Goal: Task Accomplishment & Management: Use online tool/utility

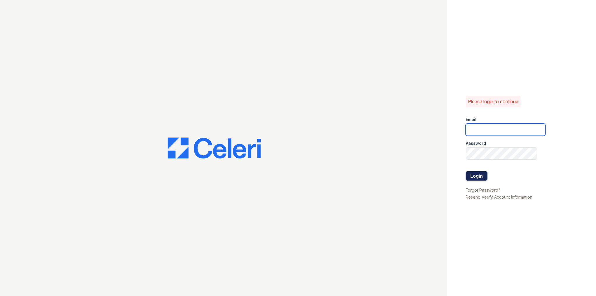
type input "tomel.lucas@corcoran.com"
click at [478, 177] on button "Login" at bounding box center [477, 175] width 22 height 9
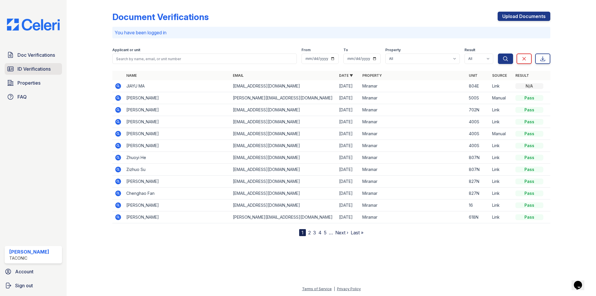
click at [24, 67] on span "ID Verifications" at bounding box center [33, 68] width 33 height 7
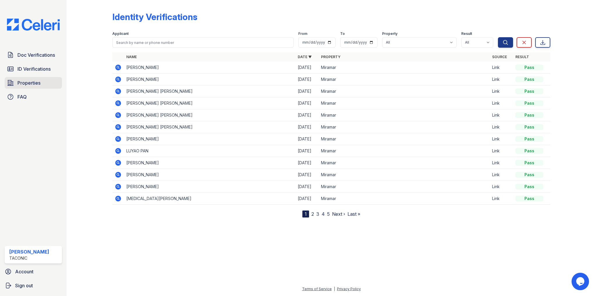
click at [30, 82] on span "Properties" at bounding box center [28, 82] width 23 height 7
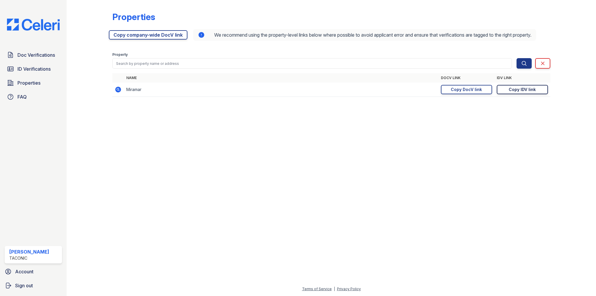
click at [524, 93] on div "Copy IDV link" at bounding box center [522, 90] width 27 height 6
click at [34, 55] on span "Doc Verifications" at bounding box center [36, 55] width 38 height 7
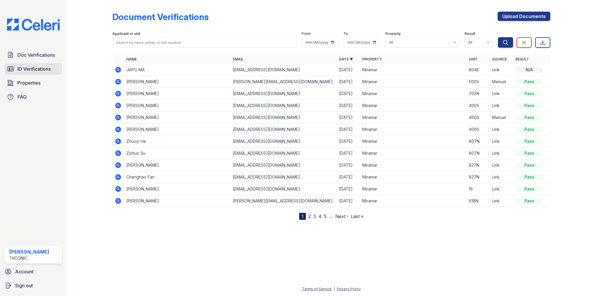
click at [31, 70] on span "ID Verifications" at bounding box center [33, 68] width 33 height 7
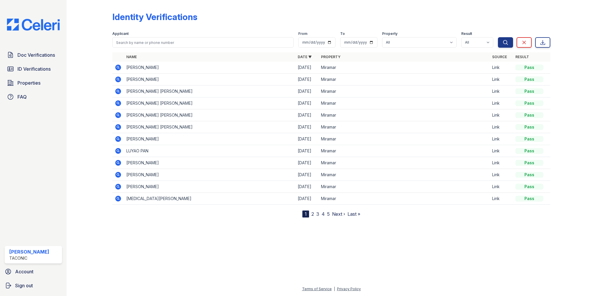
click at [314, 213] on link "2" at bounding box center [312, 214] width 3 height 6
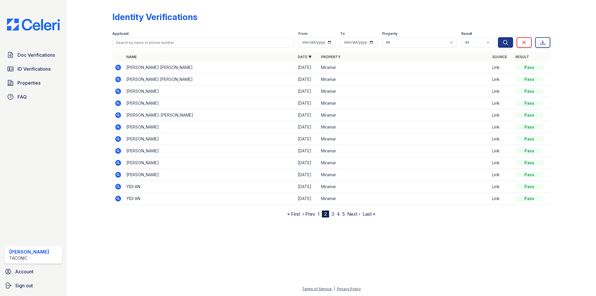
click at [319, 213] on link "1" at bounding box center [319, 214] width 2 height 6
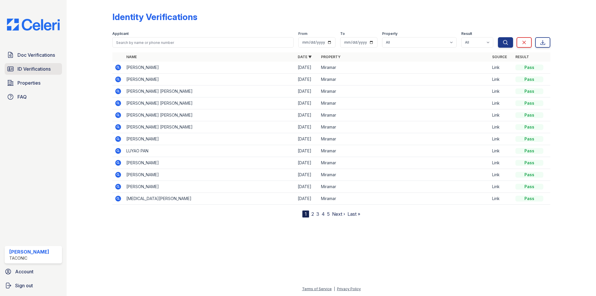
click at [31, 68] on span "ID Verifications" at bounding box center [33, 68] width 33 height 7
click at [118, 68] on icon at bounding box center [119, 68] width 6 height 6
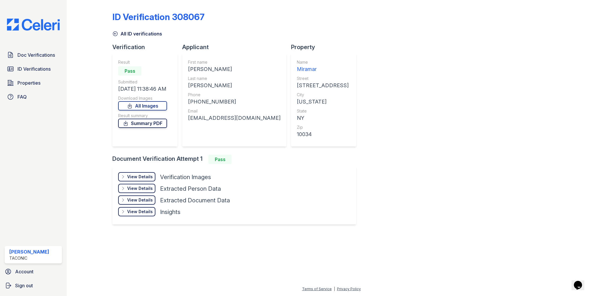
click at [146, 121] on link "Summary PDF" at bounding box center [142, 123] width 49 height 9
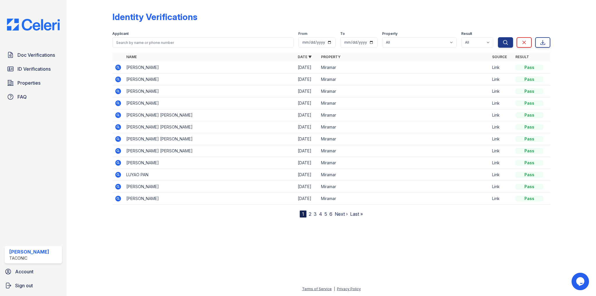
click at [119, 79] on icon at bounding box center [119, 80] width 6 height 6
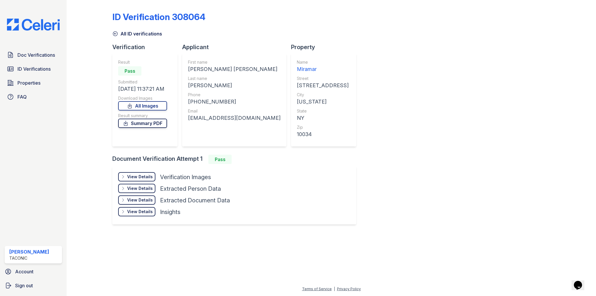
click at [156, 124] on link "Summary PDF" at bounding box center [142, 123] width 49 height 9
